Goal: Book appointment/travel/reservation

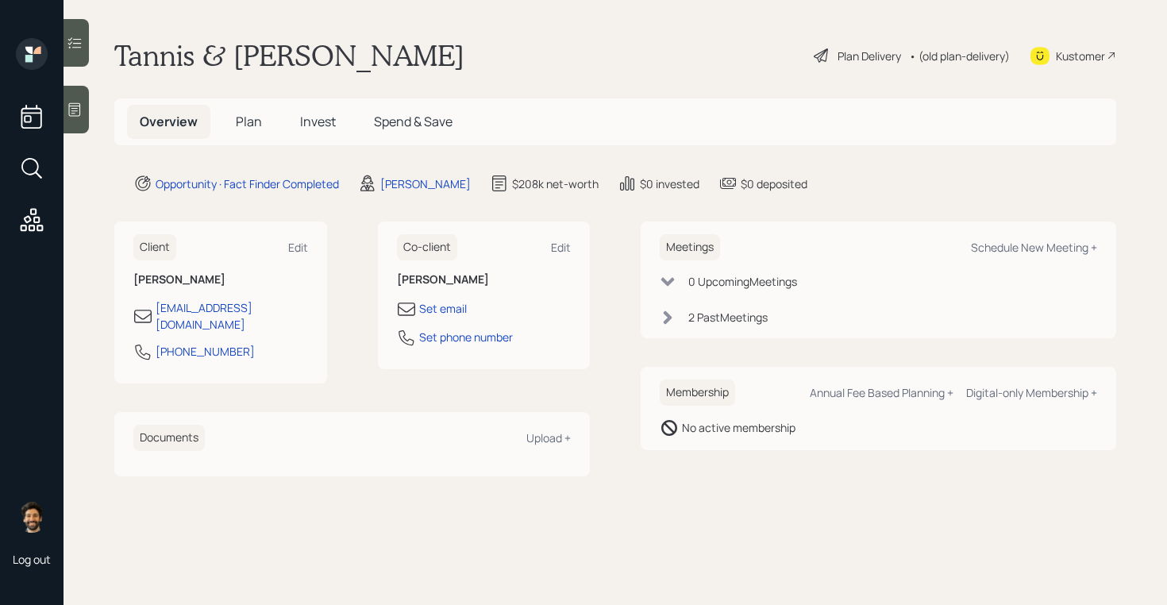
click at [723, 313] on div "2 Past Meeting s" at bounding box center [727, 317] width 79 height 17
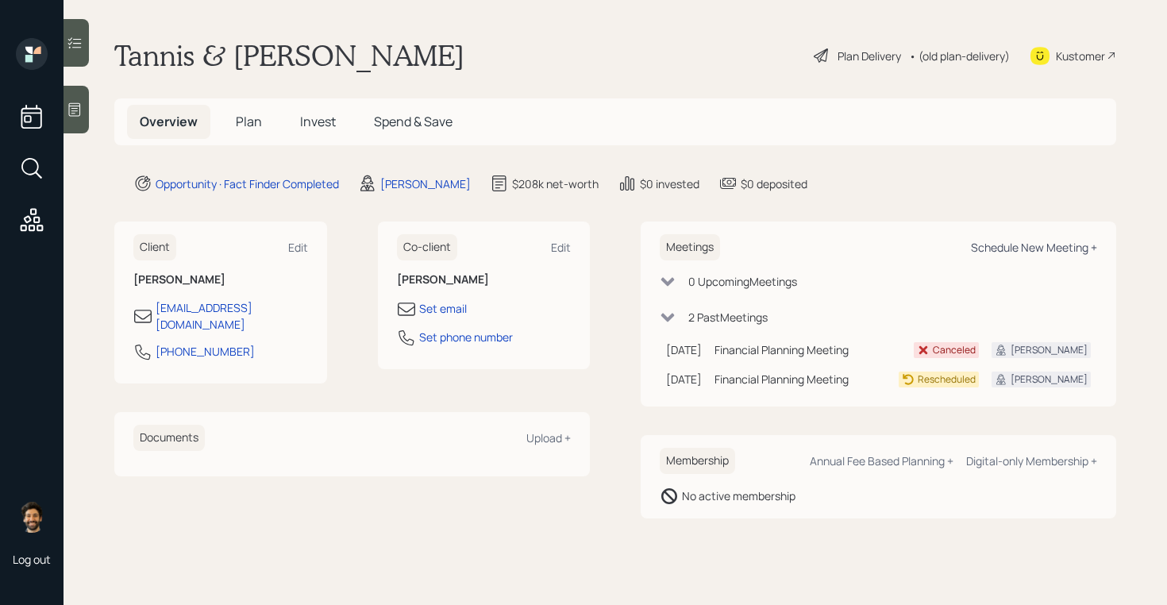
click at [989, 244] on div "Schedule New Meeting +" at bounding box center [1034, 247] width 126 height 15
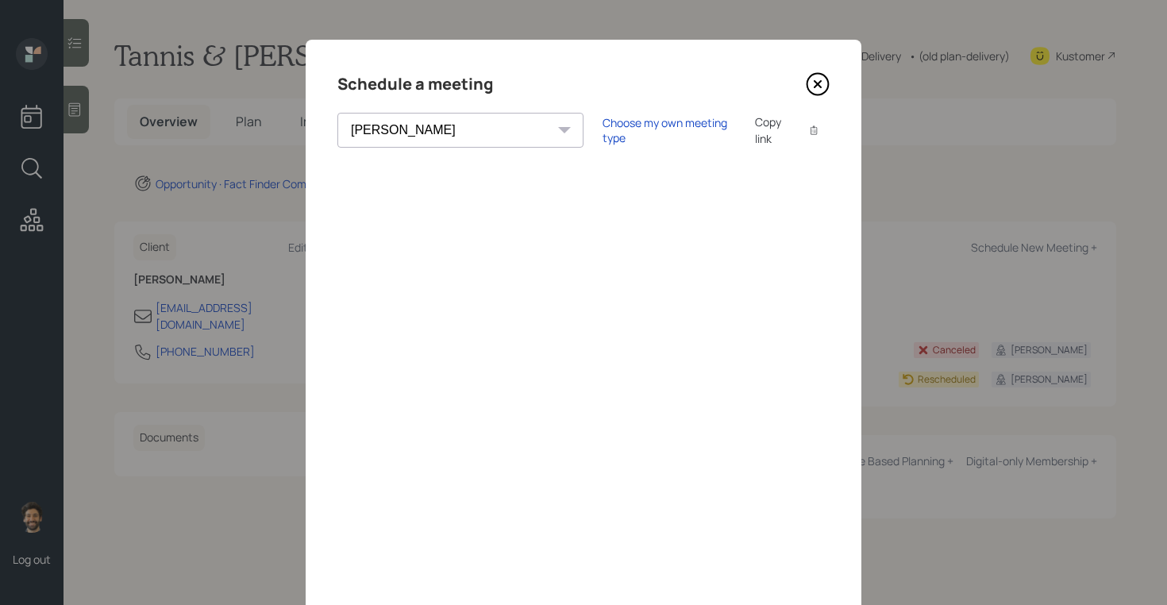
click at [454, 136] on select "[PERSON_NAME] [PERSON_NAME] [PERSON_NAME] [PERSON_NAME] [PERSON_NAME] [PERSON_N…" at bounding box center [460, 130] width 246 height 35
select select "round-[PERSON_NAME]"
click at [337, 113] on select "[PERSON_NAME] [PERSON_NAME] [PERSON_NAME] [PERSON_NAME] [PERSON_NAME] [PERSON_N…" at bounding box center [460, 130] width 246 height 35
click at [810, 85] on icon at bounding box center [818, 84] width 24 height 24
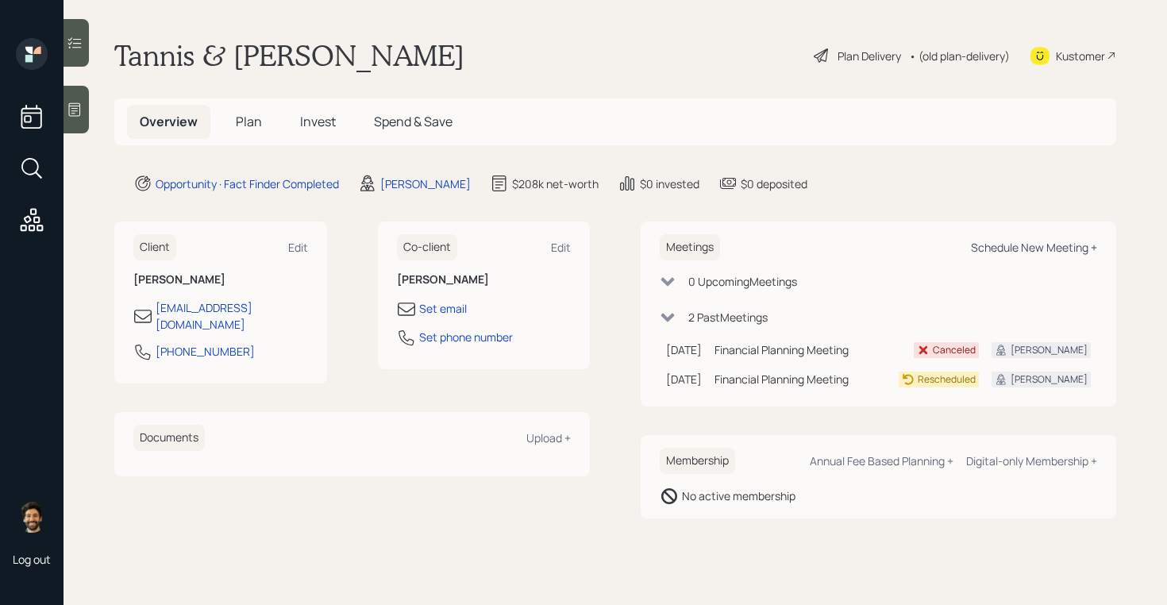
click at [1009, 244] on div "Schedule New Meeting +" at bounding box center [1034, 247] width 126 height 15
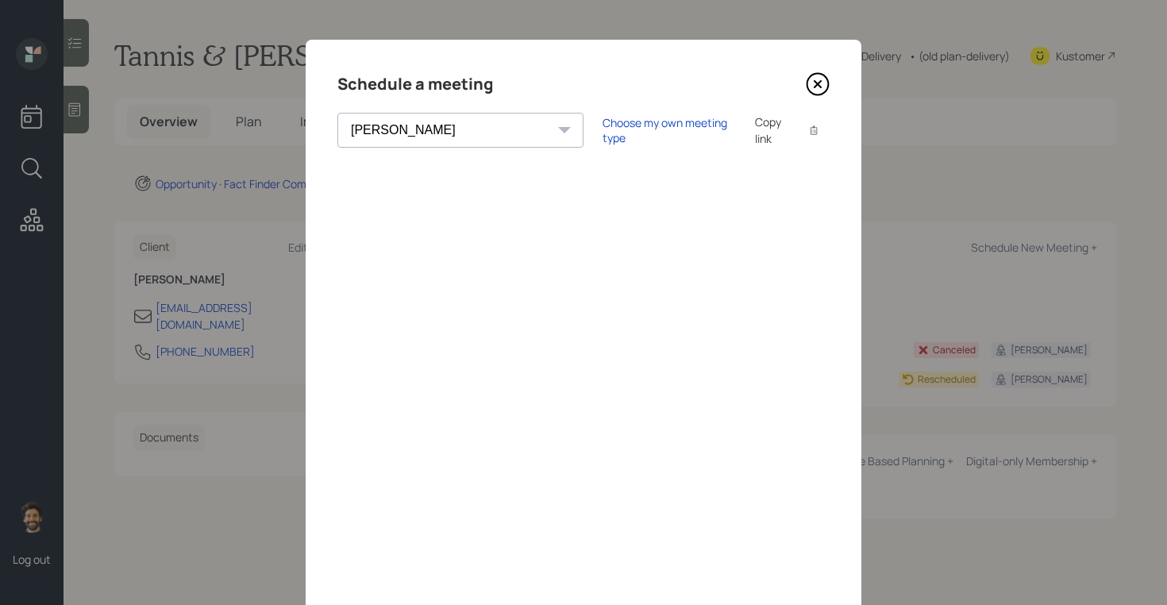
click at [396, 129] on select "[PERSON_NAME] [PERSON_NAME] [PERSON_NAME] [PERSON_NAME] [PERSON_NAME] [PERSON_N…" at bounding box center [460, 130] width 246 height 35
select select "round-[PERSON_NAME]"
click at [337, 113] on select "[PERSON_NAME] [PERSON_NAME] [PERSON_NAME] [PERSON_NAME] [PERSON_NAME] [PERSON_N…" at bounding box center [460, 130] width 246 height 35
